Goal: Task Accomplishment & Management: Use online tool/utility

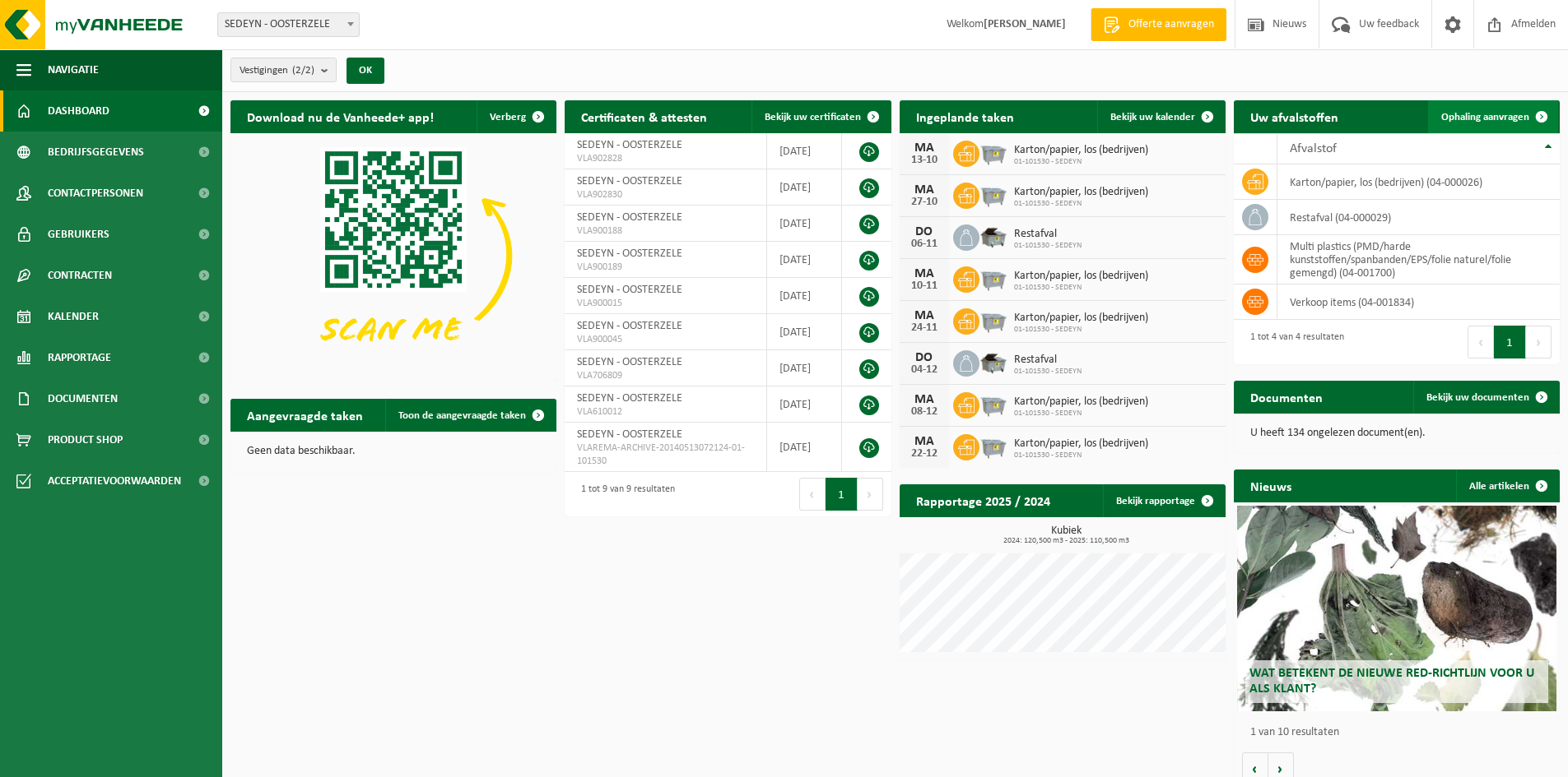
click at [1486, 117] on span "Ophaling aanvragen" at bounding box center [1485, 116] width 88 height 10
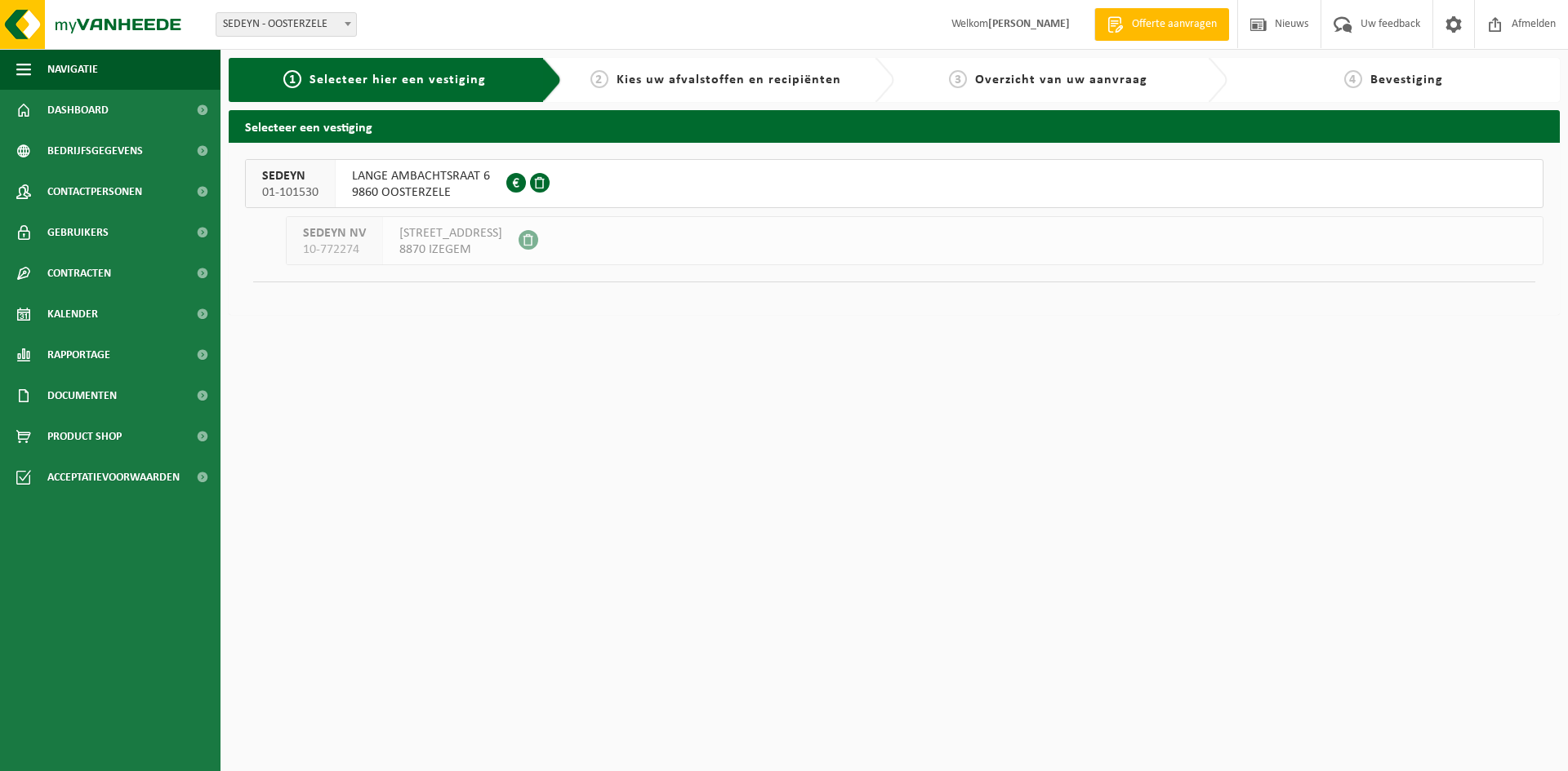
click at [396, 187] on span "9860 OOSTERZELE" at bounding box center [421, 192] width 138 height 16
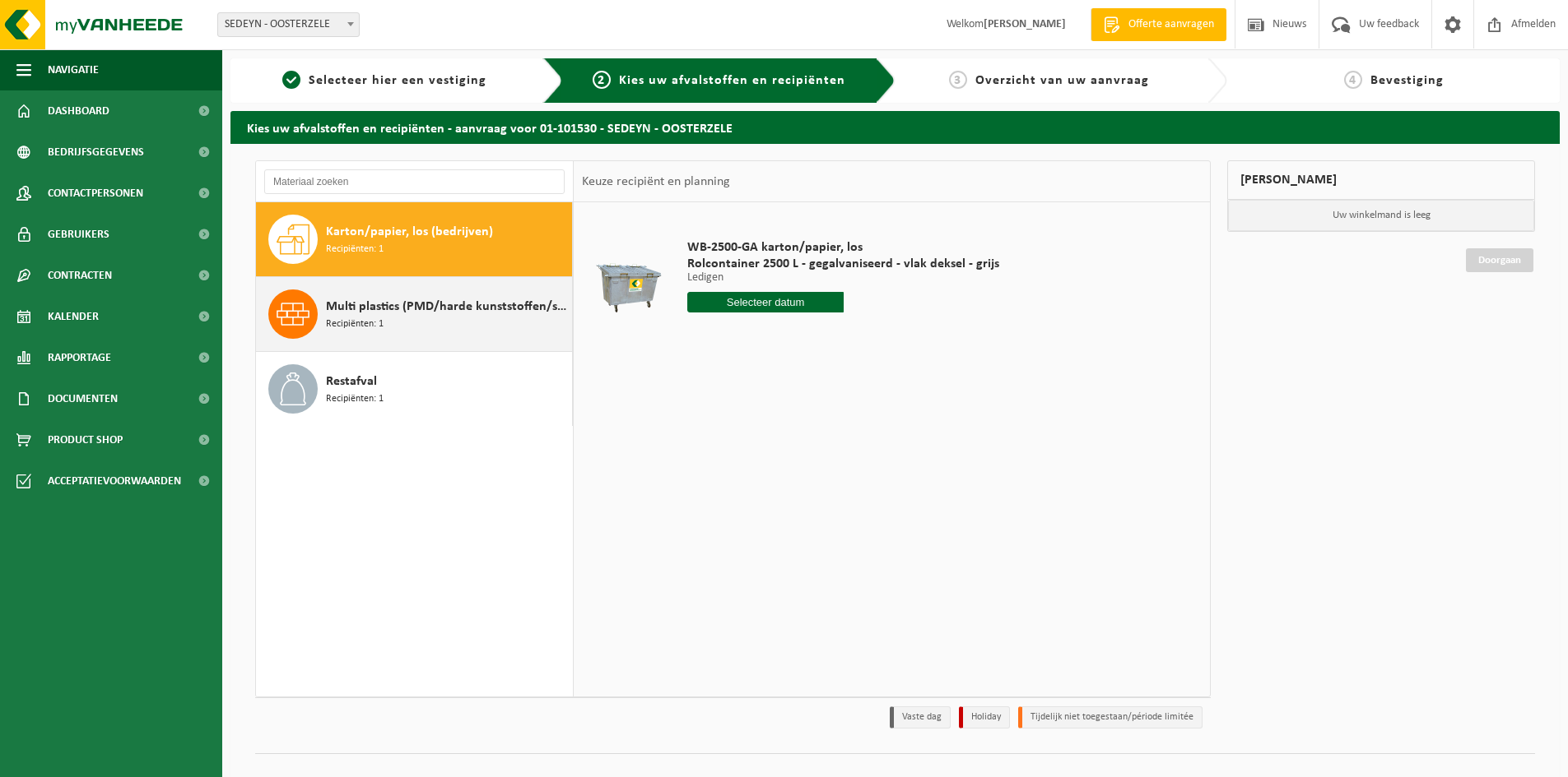
click at [382, 321] on span "Recipiënten: 1" at bounding box center [354, 325] width 58 height 16
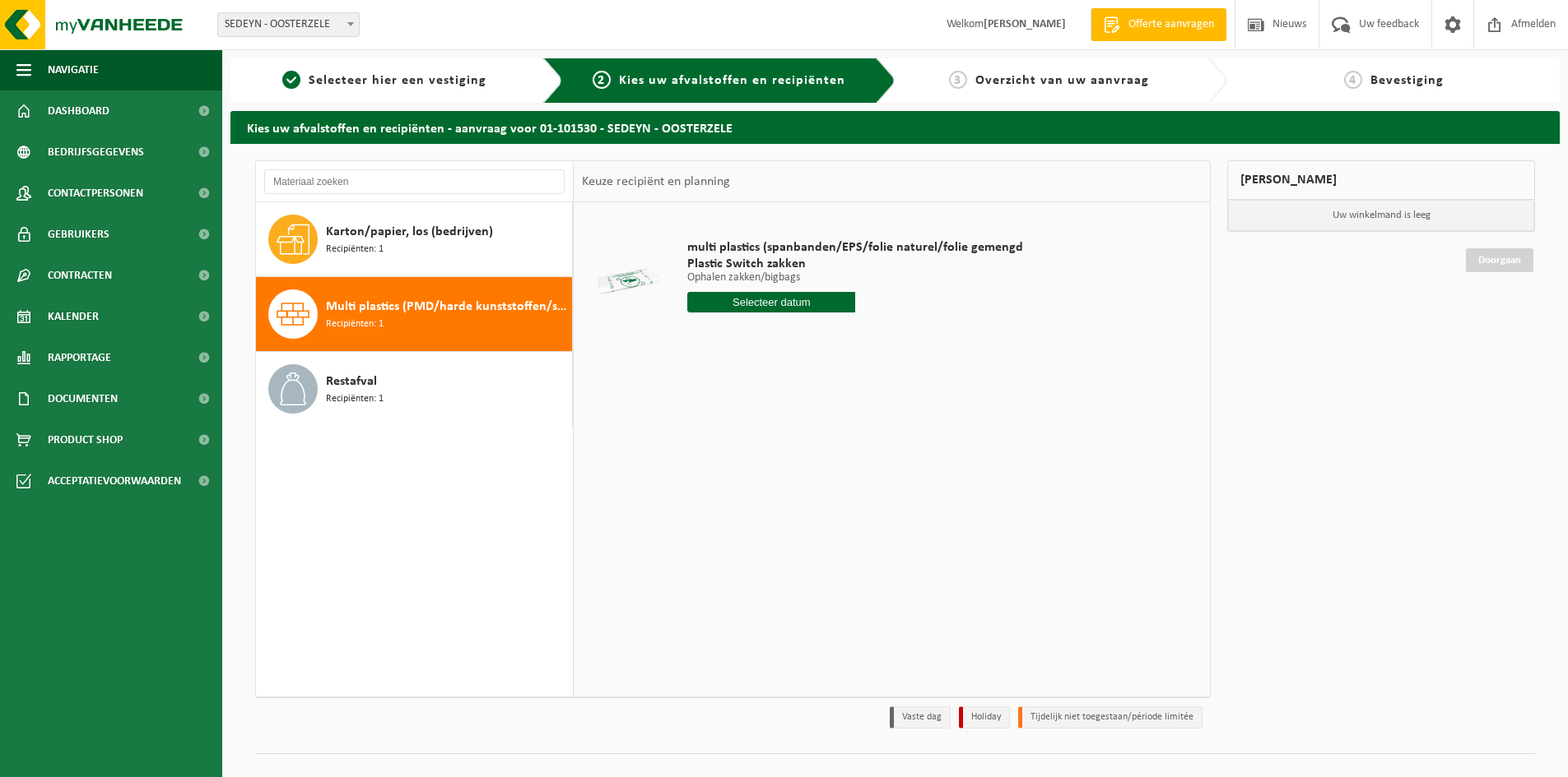
click at [739, 290] on div "multi plastics (spanbanden/EPS/folie naturel/folie gemengd Plastic Switch zakke…" at bounding box center [855, 280] width 352 height 115
click at [749, 299] on input "text" at bounding box center [771, 303] width 168 height 21
click at [813, 445] on div "17" at bounding box center [818, 449] width 28 height 26
type input "Van 2025-10-17"
click at [735, 362] on button "In winkelmand" at bounding box center [734, 364] width 91 height 26
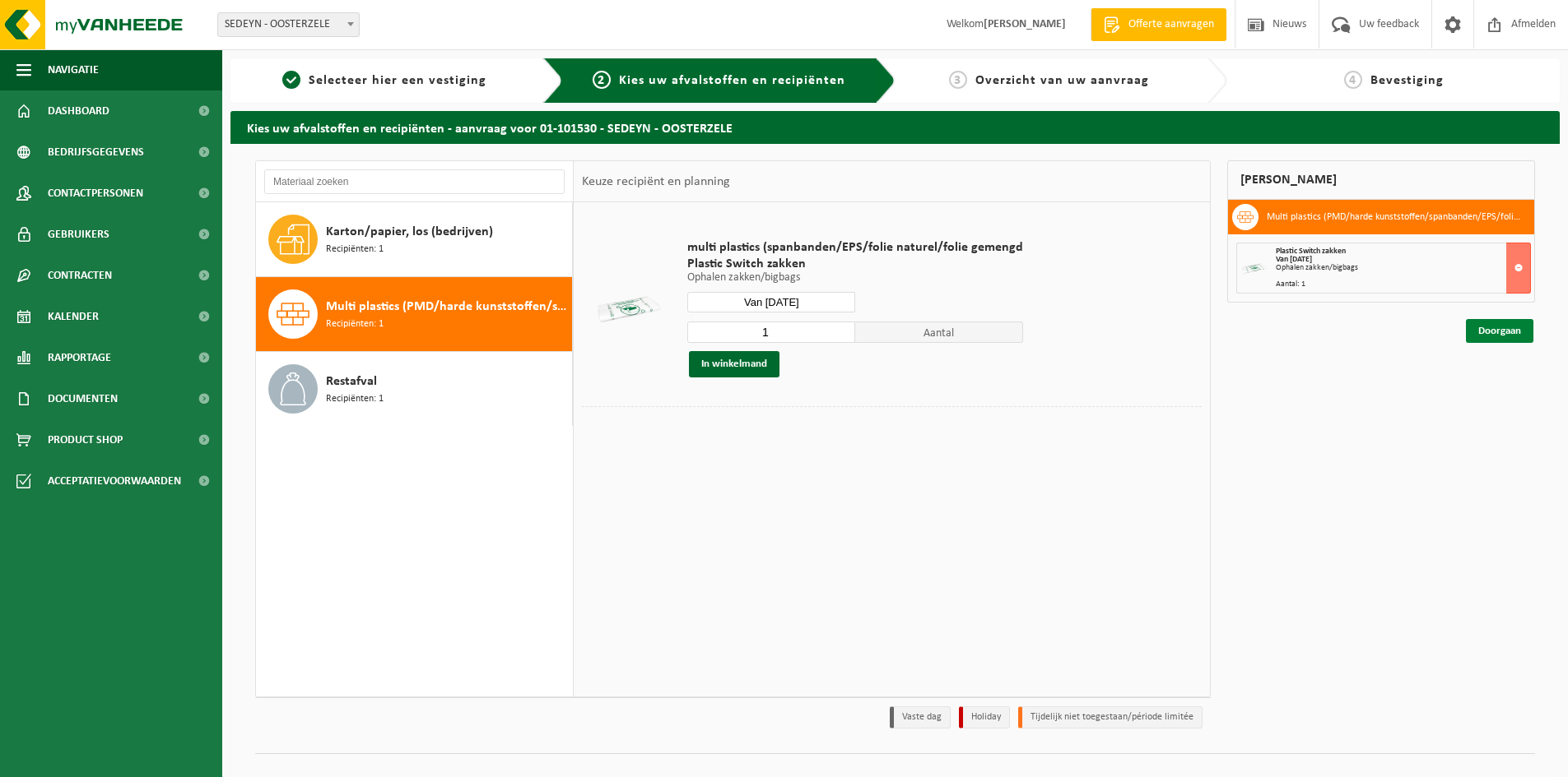
click at [1497, 324] on link "Doorgaan" at bounding box center [1499, 330] width 67 height 24
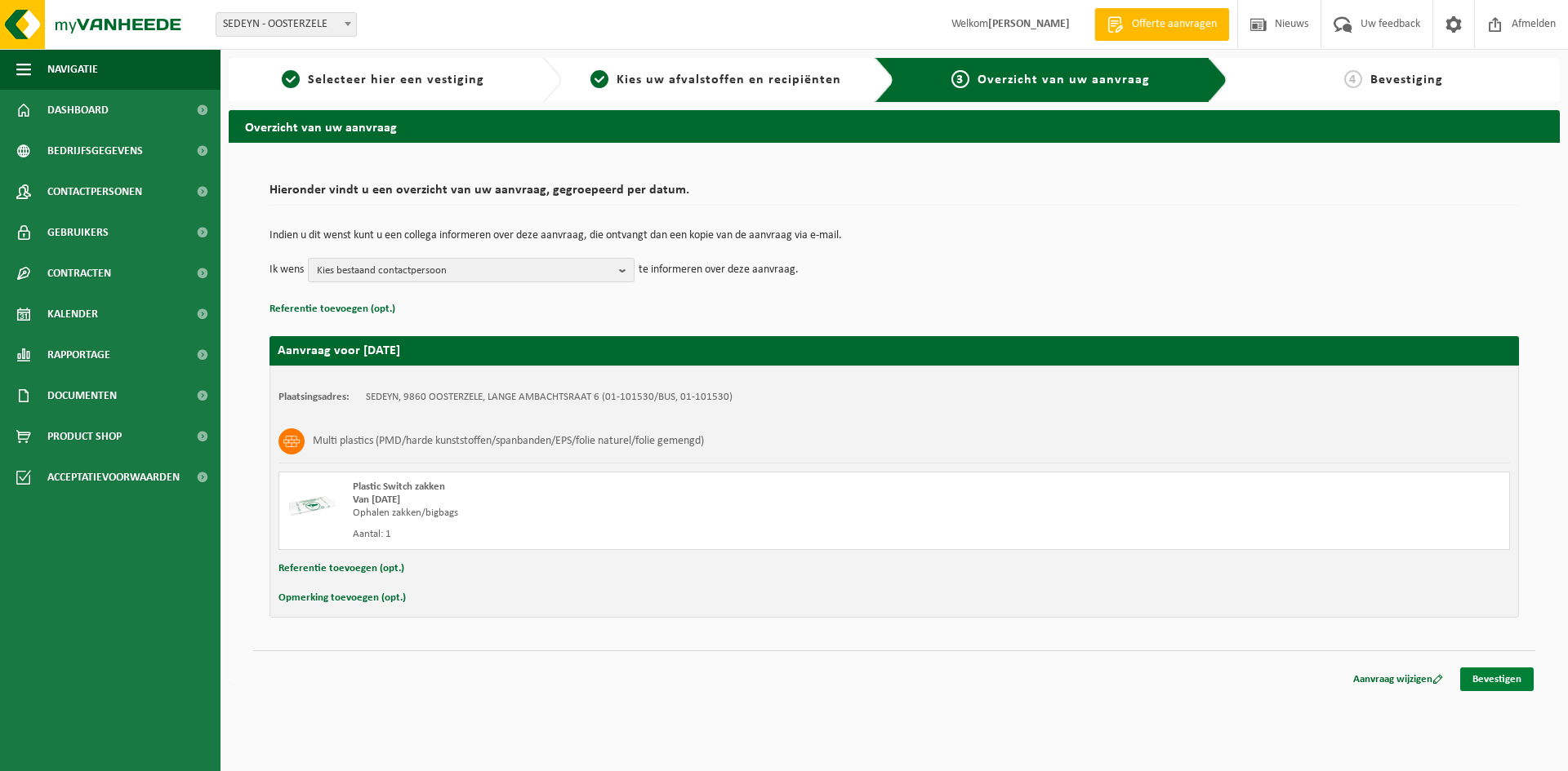
click at [1487, 676] on link "Bevestigen" at bounding box center [1497, 679] width 73 height 23
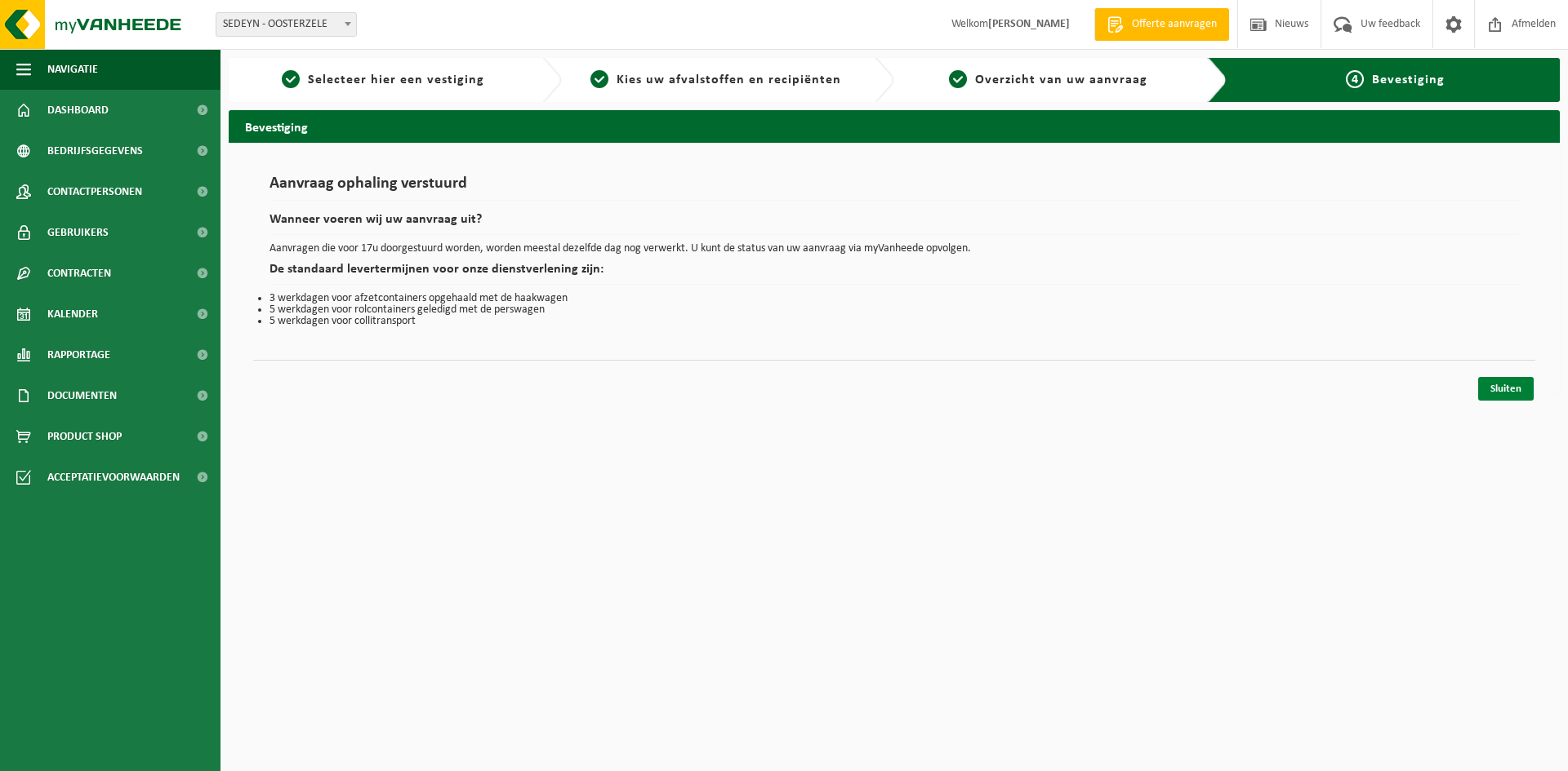
click at [1504, 386] on link "Sluiten" at bounding box center [1505, 389] width 55 height 23
